Goal: Task Accomplishment & Management: Use online tool/utility

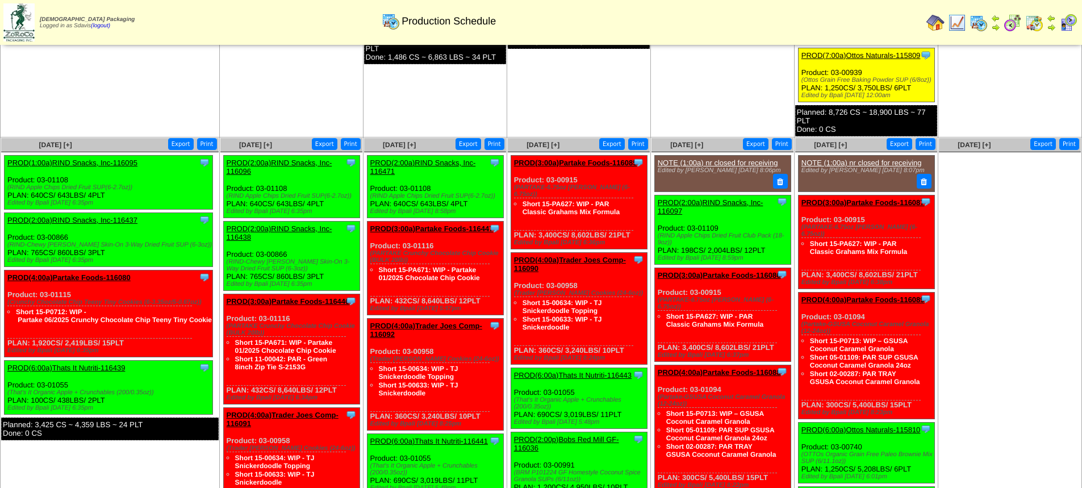
scroll to position [455, 0]
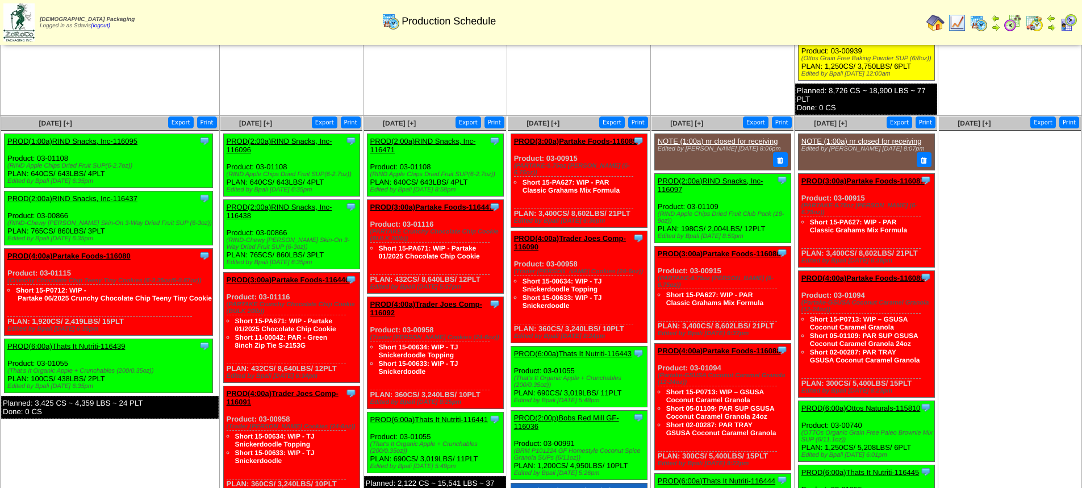
click at [105, 199] on link "PROD(2:00a)RIND Snacks, Inc-116437" at bounding box center [72, 198] width 130 height 9
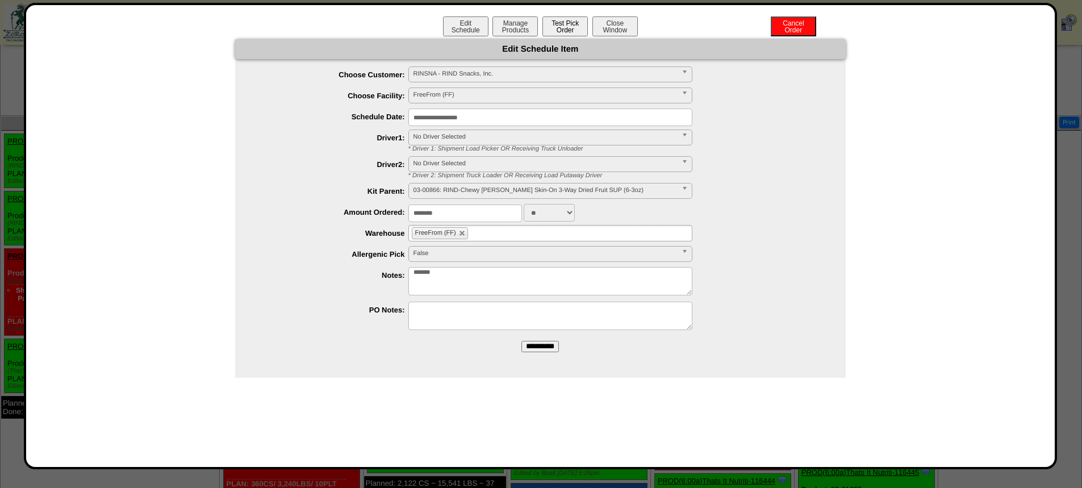
click at [561, 32] on button "Test Pick Order" at bounding box center [565, 26] width 45 height 20
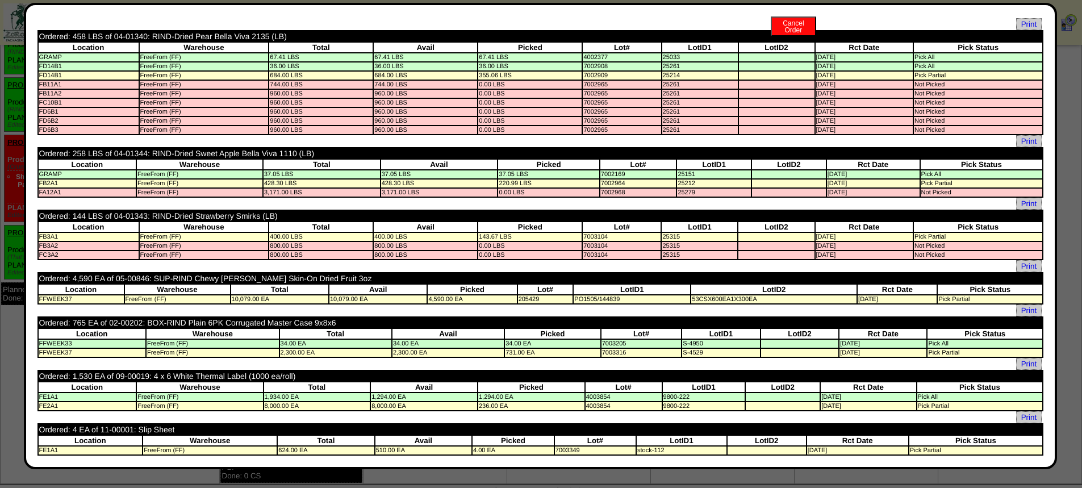
scroll to position [0, 0]
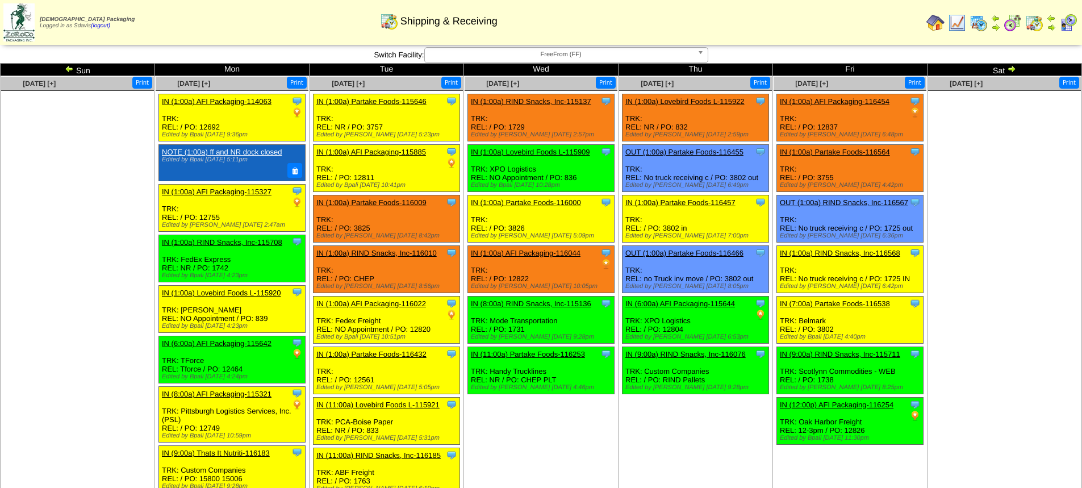
scroll to position [717, 0]
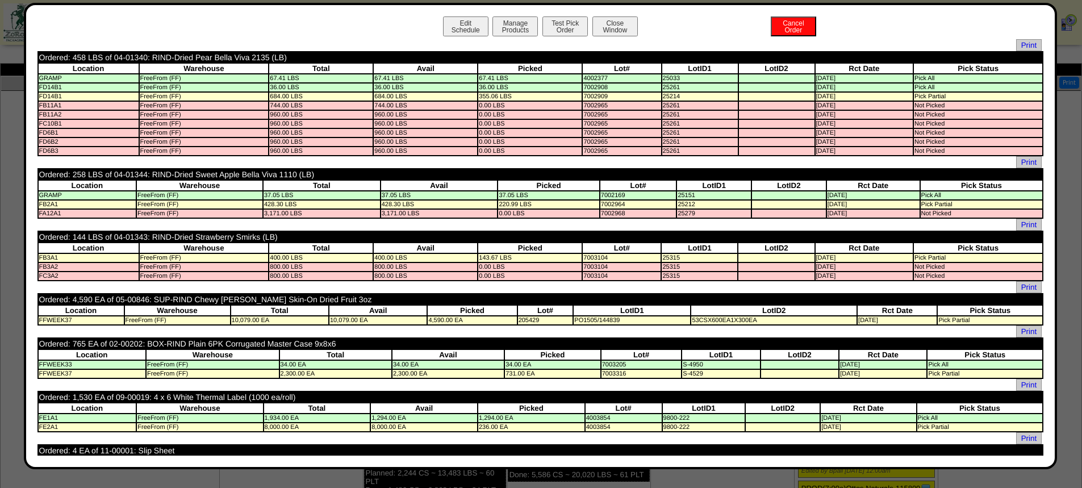
scroll to position [568, 0]
